Goal: Check status

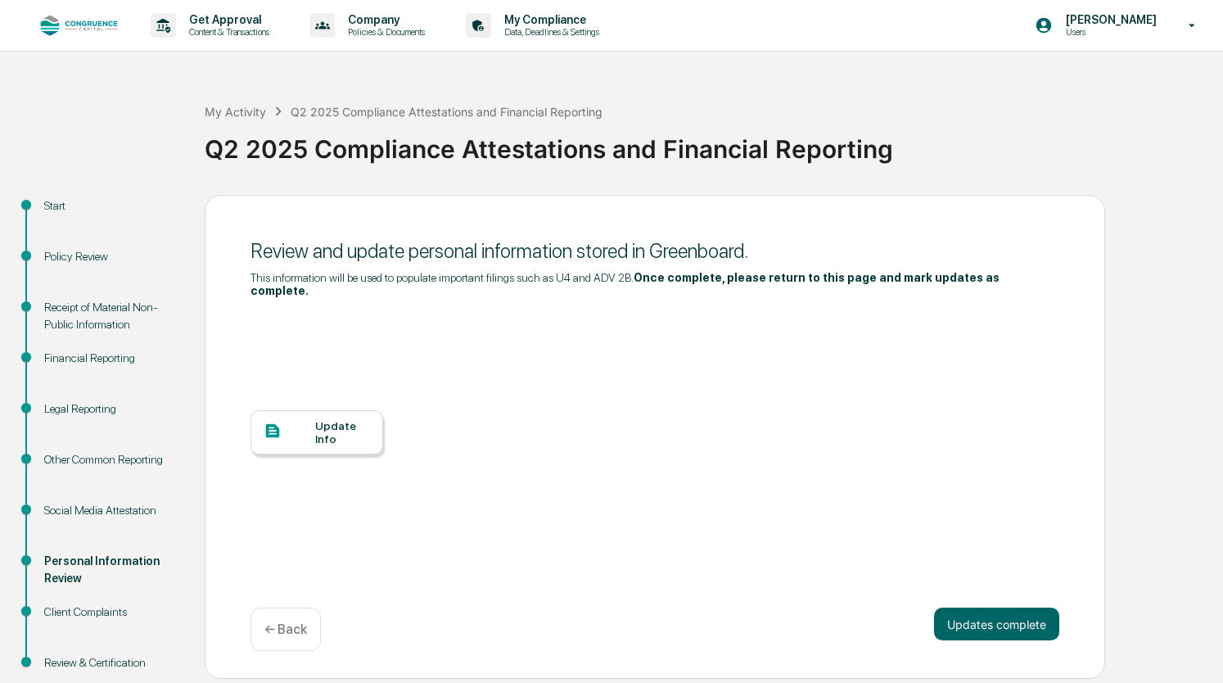
click at [94, 202] on div "Start" at bounding box center [111, 205] width 134 height 17
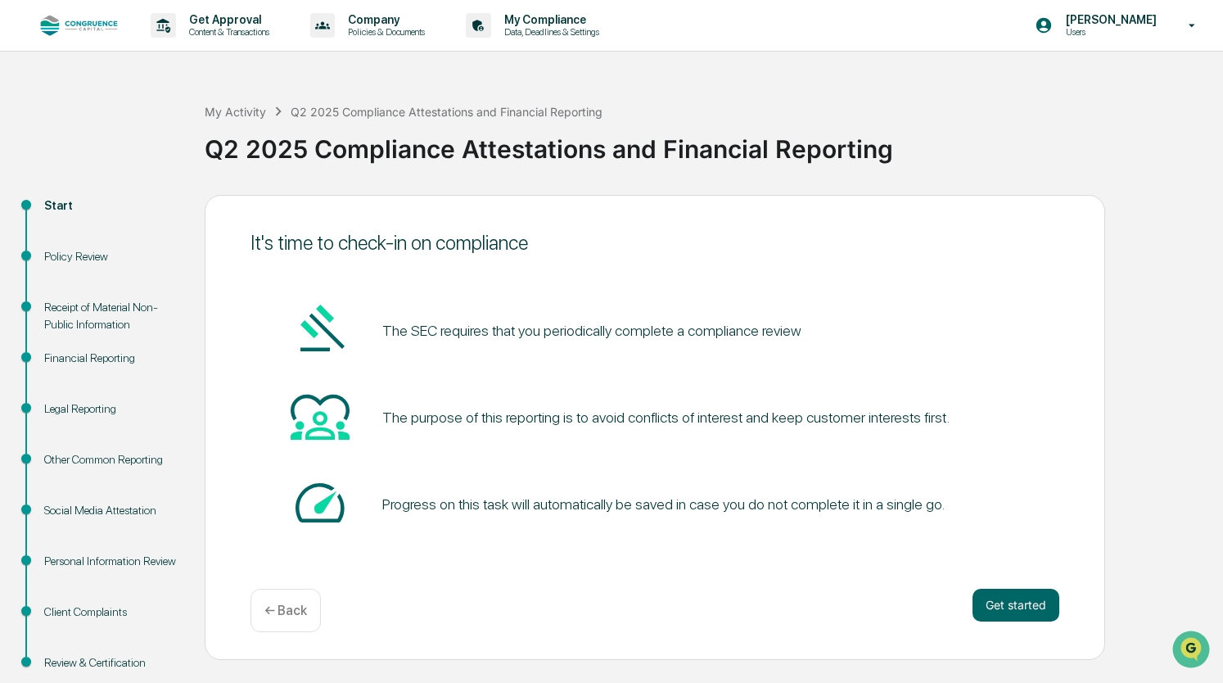
click at [49, 207] on div "Start" at bounding box center [111, 205] width 134 height 17
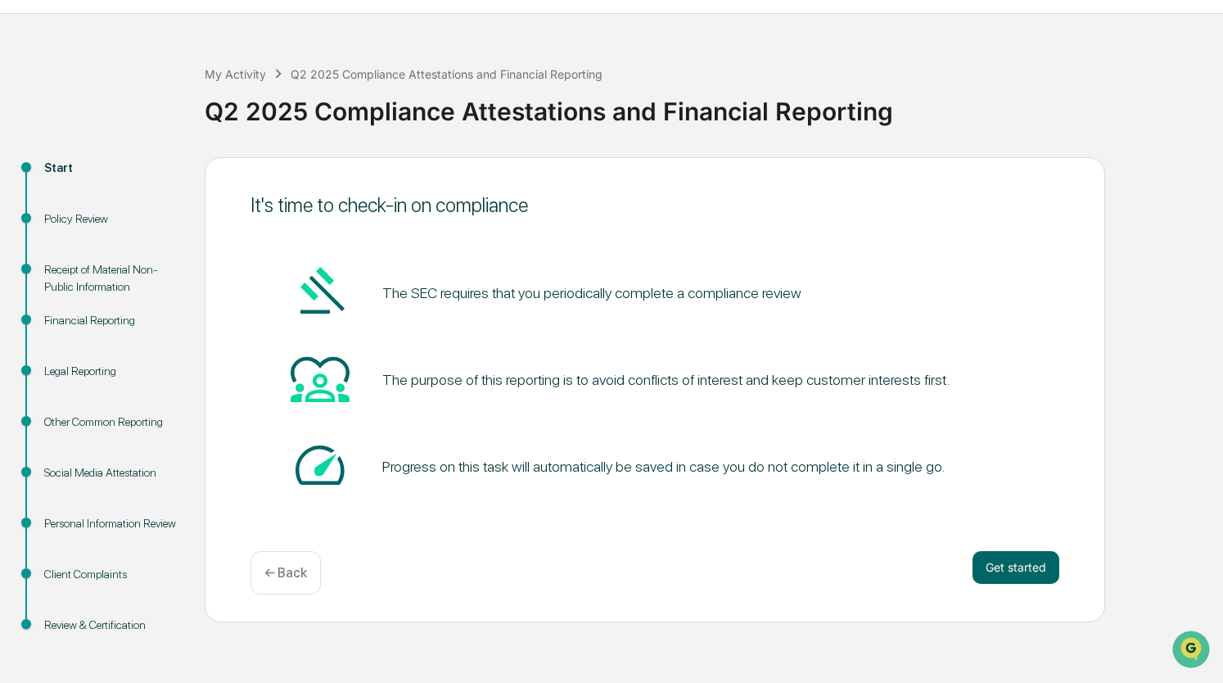
click at [93, 214] on div "Policy Review" at bounding box center [111, 218] width 134 height 17
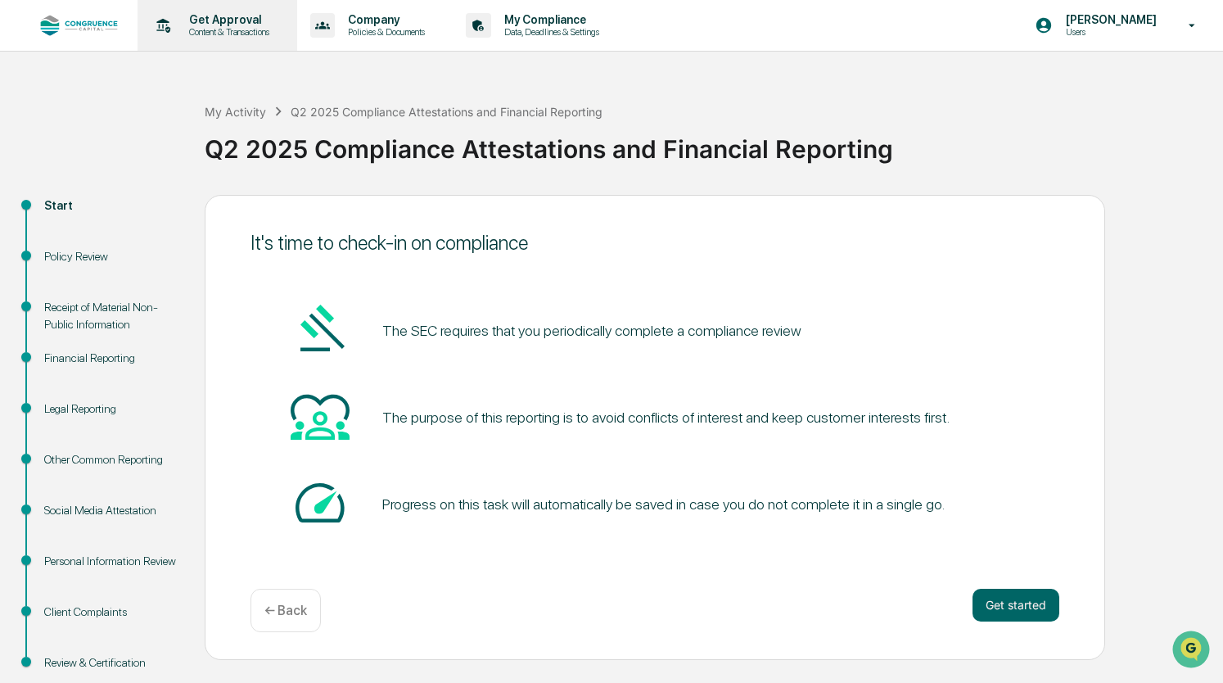
click at [214, 36] on p "Content & Transactions" at bounding box center [226, 31] width 101 height 11
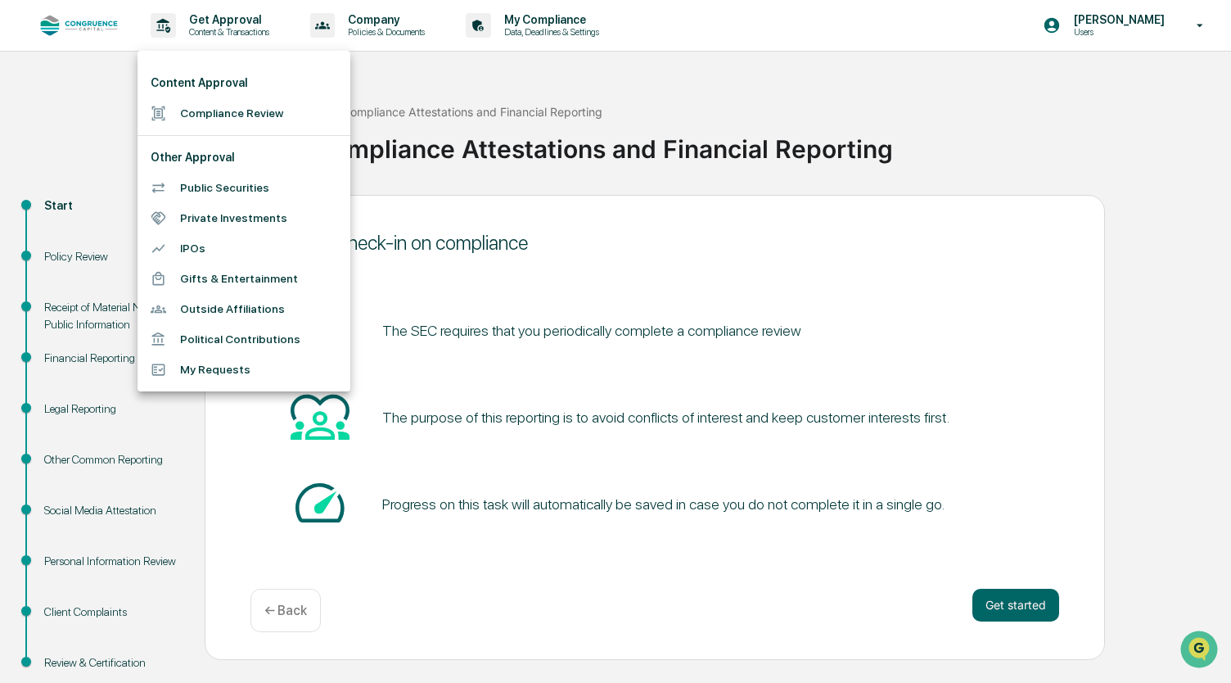
click at [227, 312] on li "Outside Affiliations" at bounding box center [243, 309] width 213 height 30
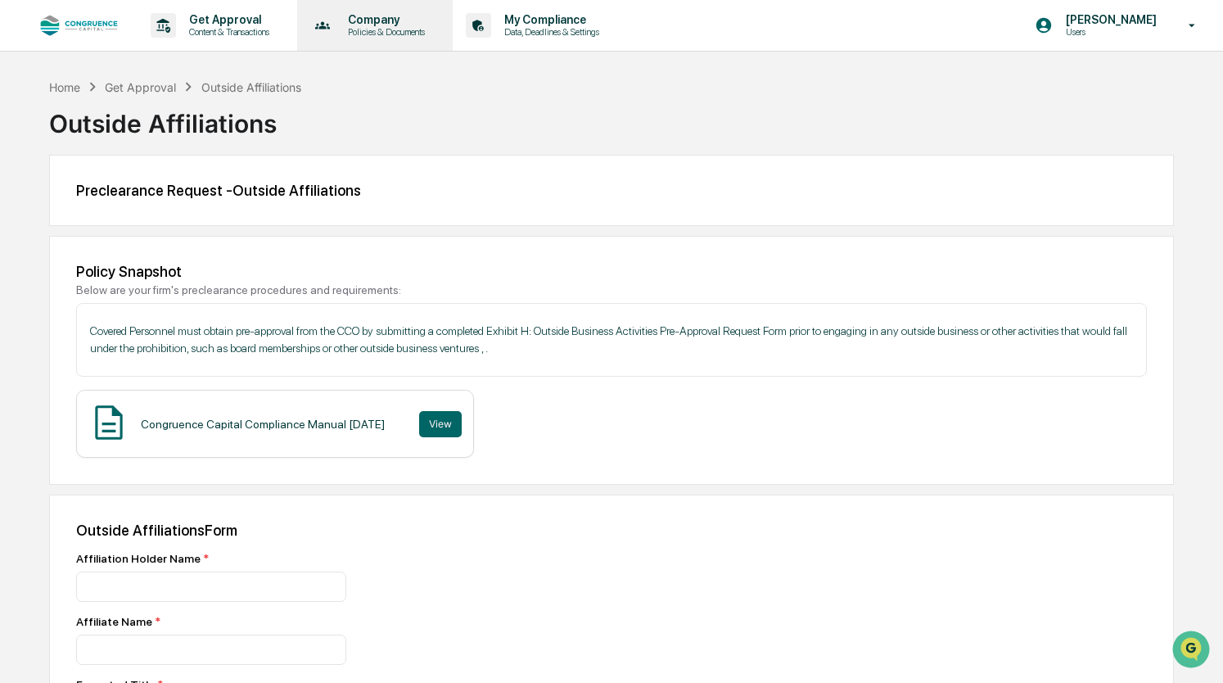
click at [383, 19] on p "Company" at bounding box center [384, 19] width 98 height 13
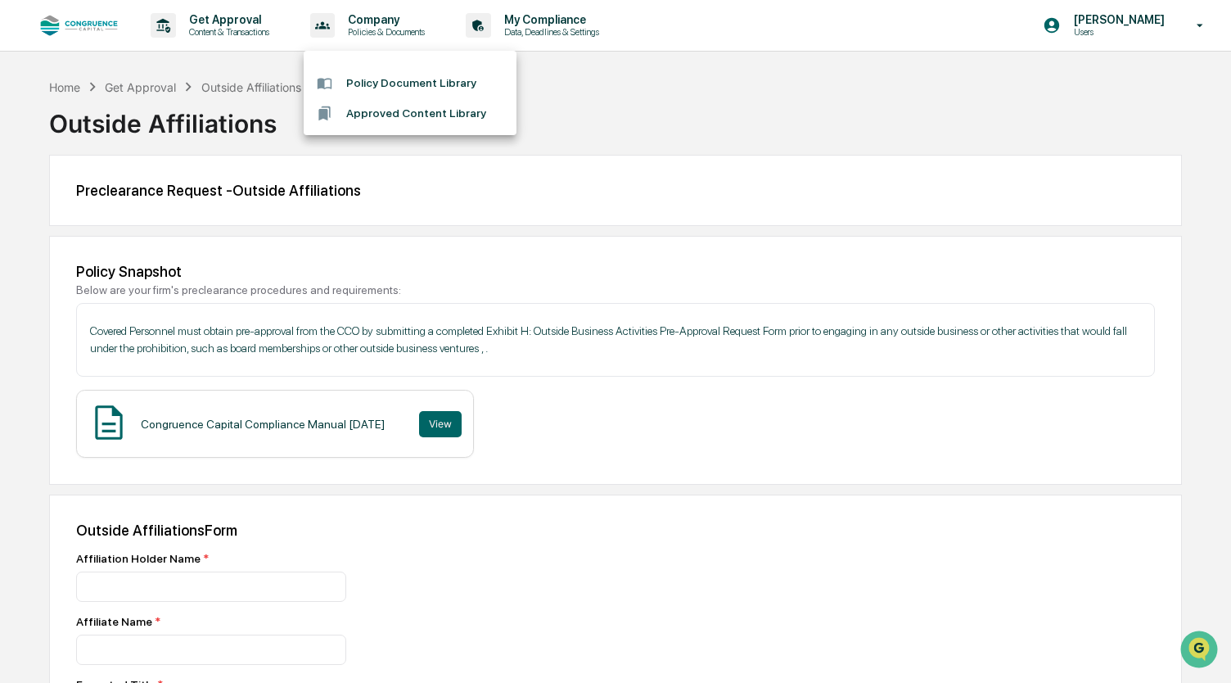
click at [548, 33] on div at bounding box center [615, 341] width 1231 height 683
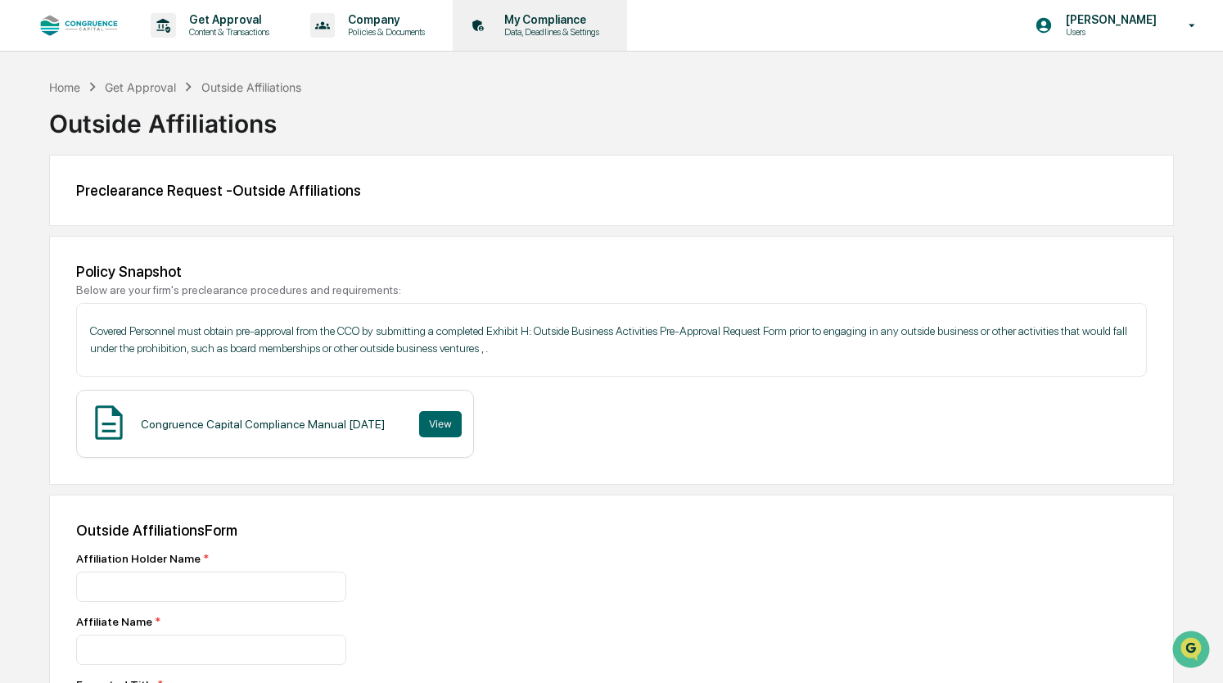
click at [525, 25] on p "My Compliance" at bounding box center [549, 19] width 116 height 13
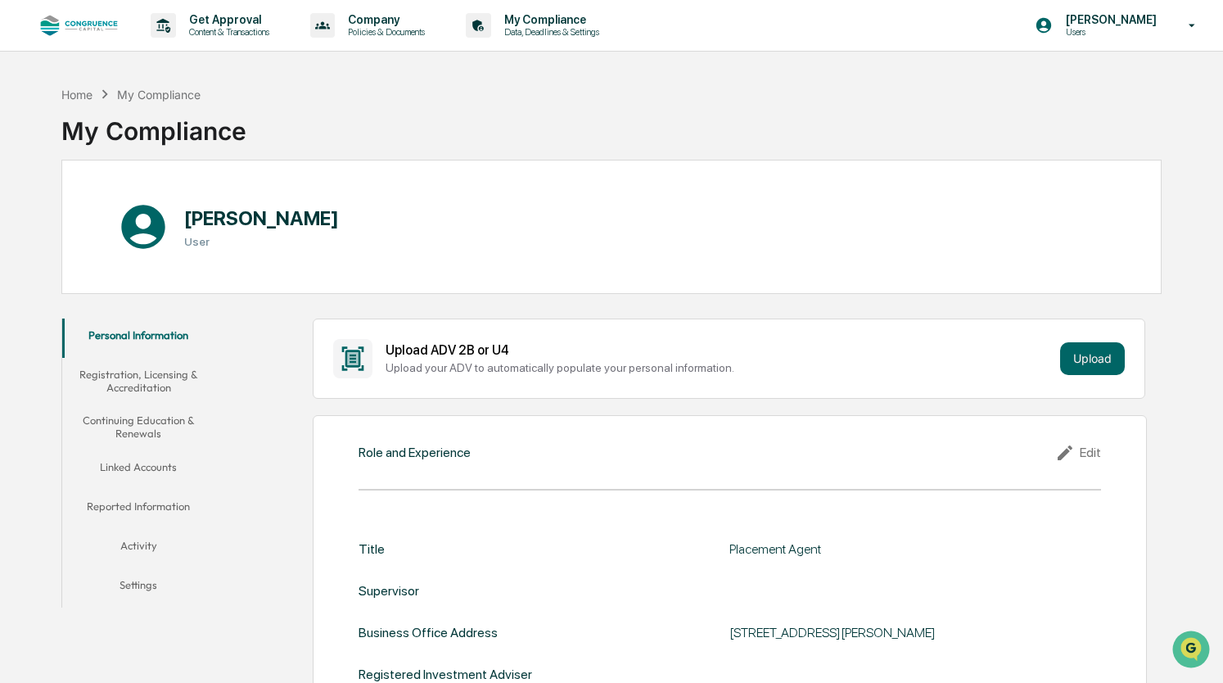
click at [123, 379] on button "Registration, Licensing & Accreditation" at bounding box center [138, 381] width 153 height 47
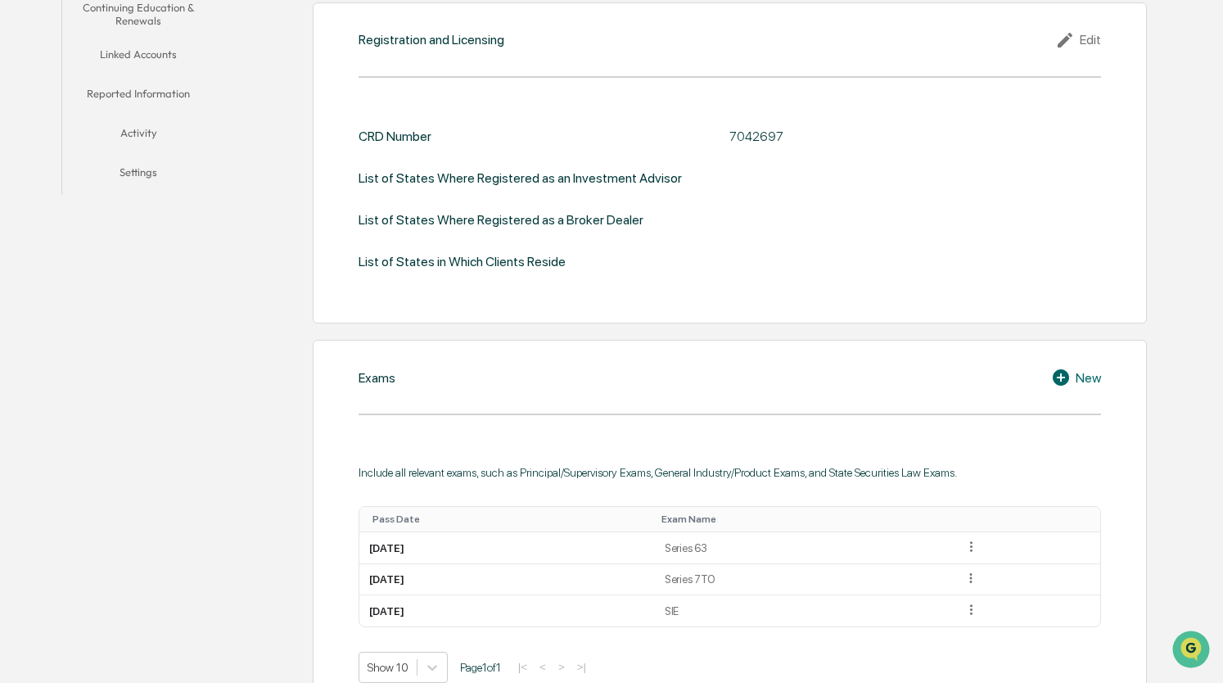
scroll to position [414, 0]
click at [313, 457] on div "Exams New Include all relevant exams, such as Principal/Supervisory Exams, Gene…" at bounding box center [730, 523] width 835 height 371
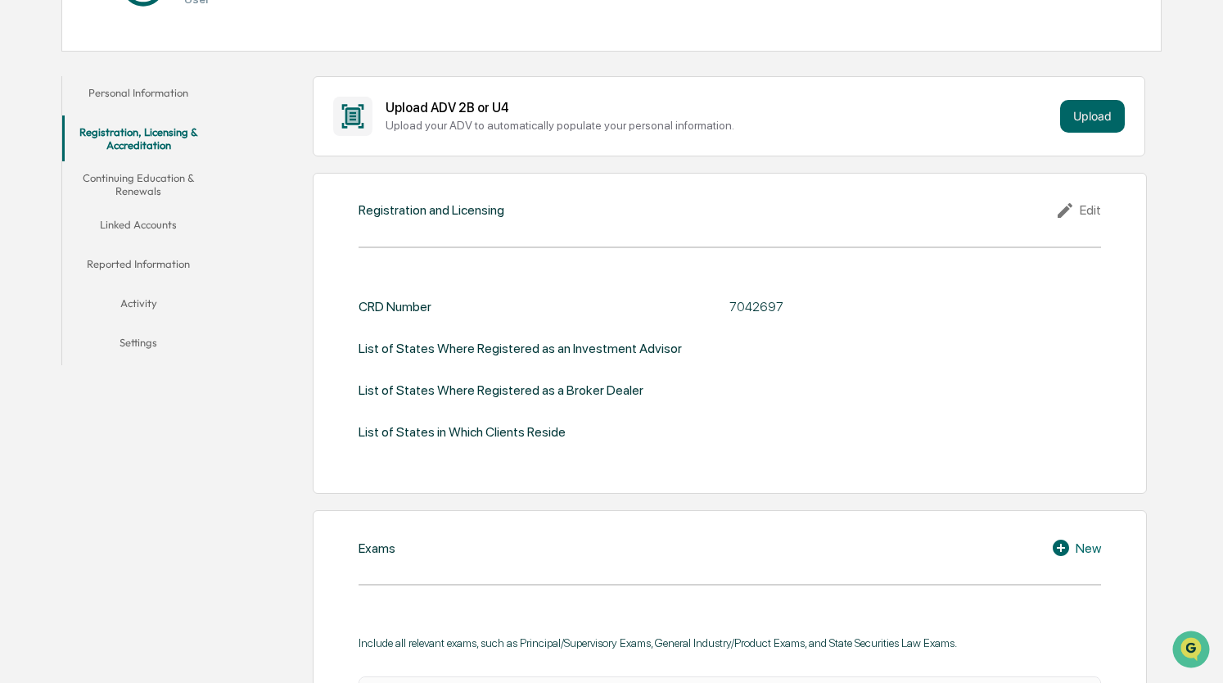
scroll to position [250, 0]
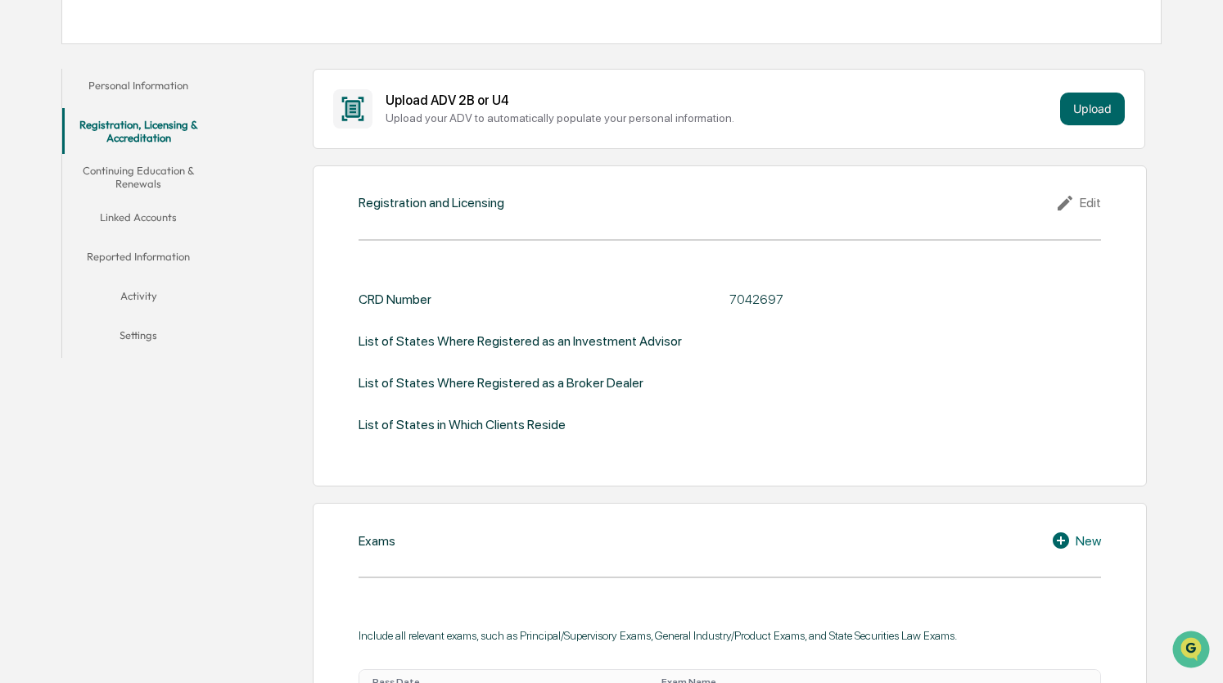
click at [157, 175] on button "Continuing Education & Renewals" at bounding box center [138, 177] width 153 height 47
